Goal: Transaction & Acquisition: Purchase product/service

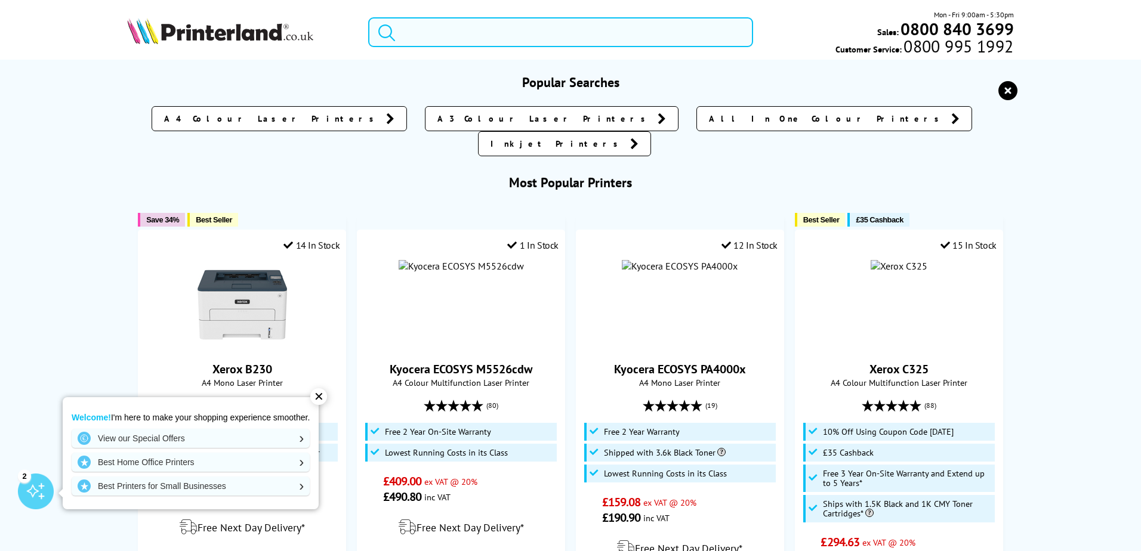
click at [449, 46] on input "search" at bounding box center [560, 32] width 385 height 30
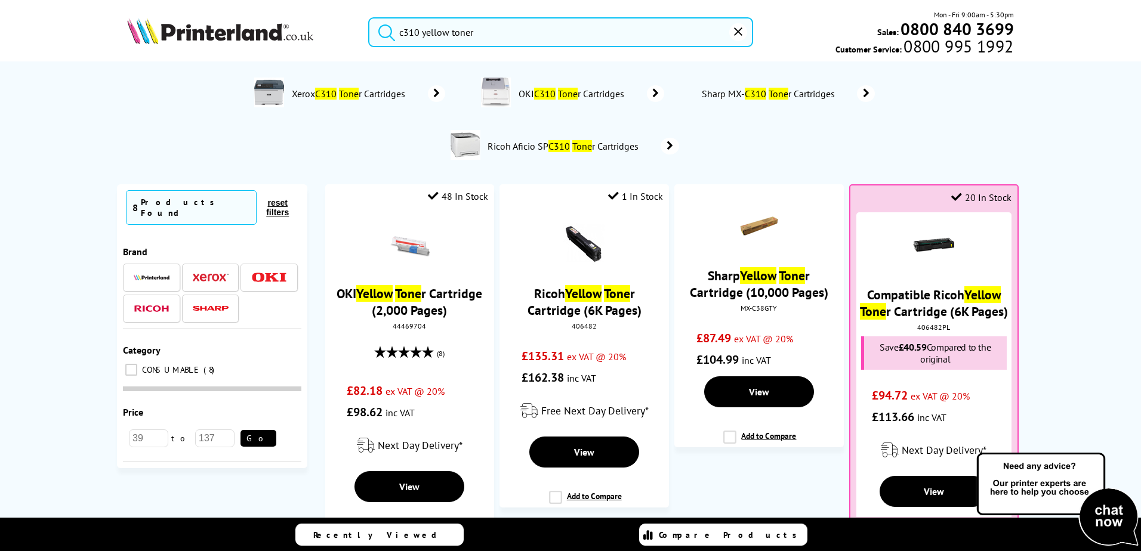
type input "c310 yellow toner"
click at [369, 17] on button "submit" at bounding box center [384, 30] width 30 height 26
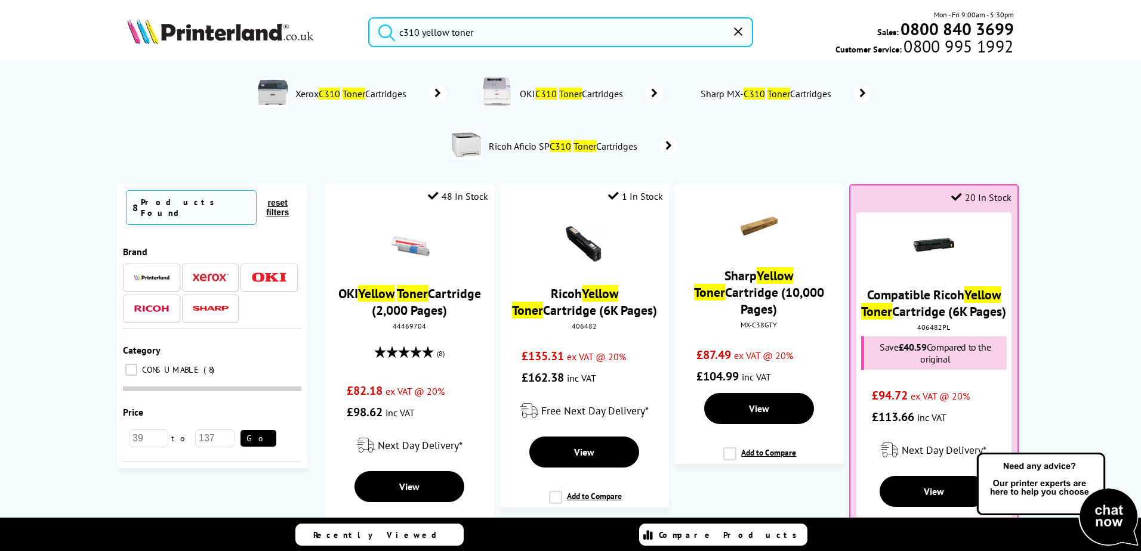
click at [332, 96] on span "Xerox C310 Toner Cartridges" at bounding box center [353, 94] width 118 height 12
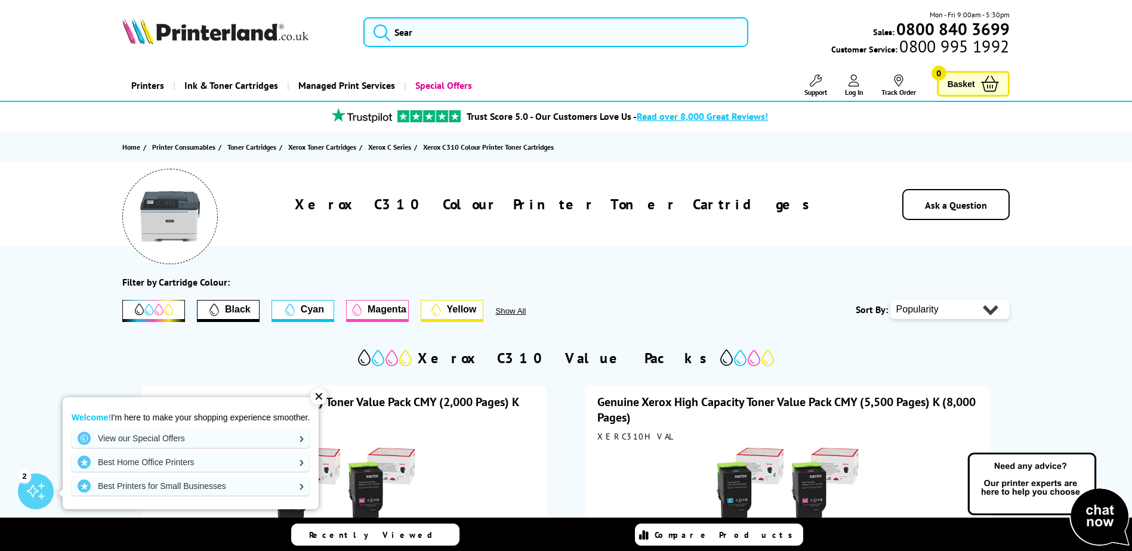
click at [453, 309] on span "Yellow" at bounding box center [462, 309] width 30 height 11
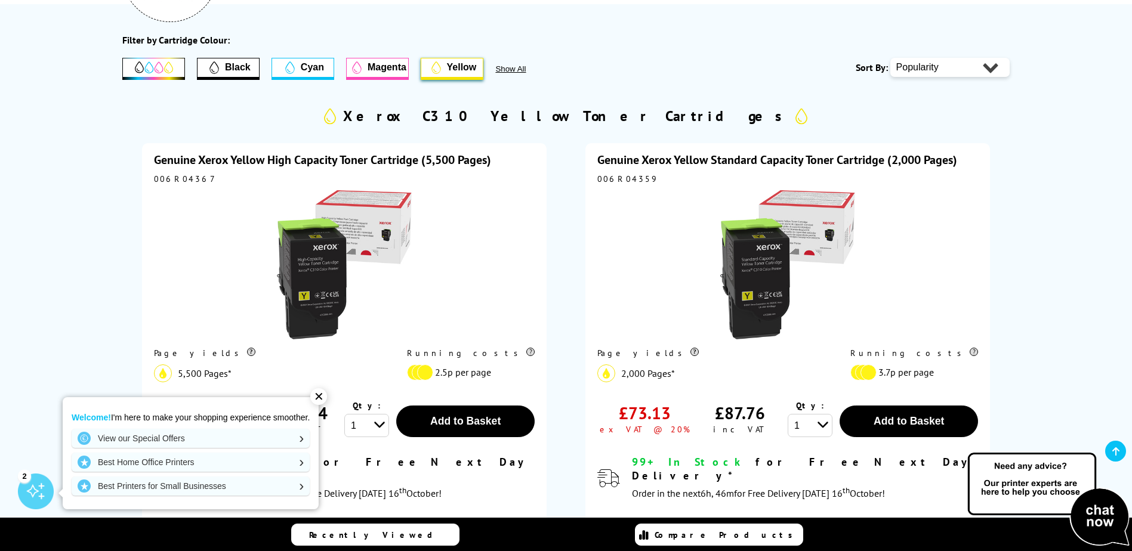
scroll to position [239, 0]
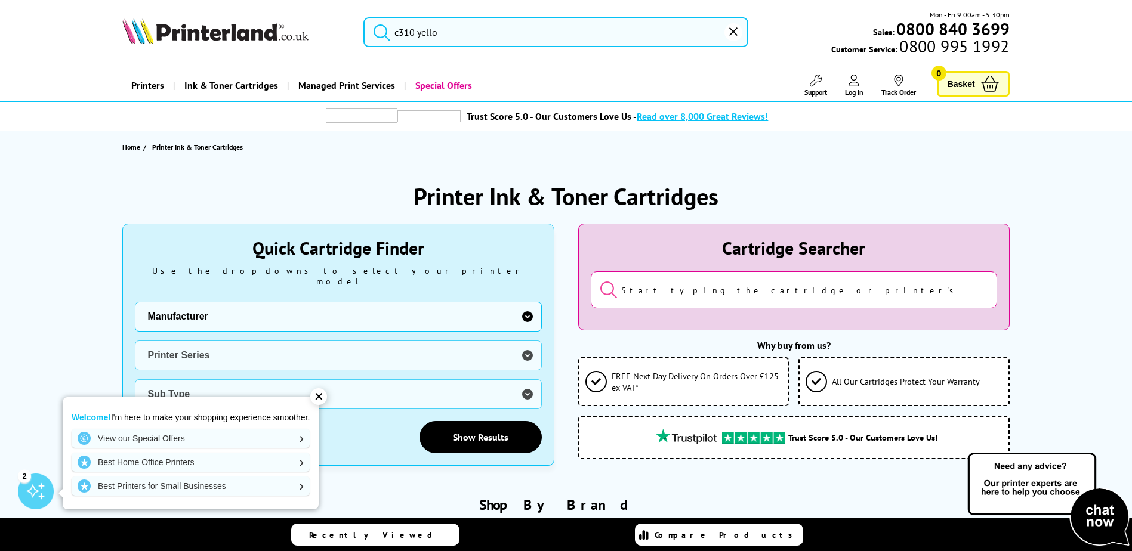
type input "c310 yello"
